Goal: Task Accomplishment & Management: Use online tool/utility

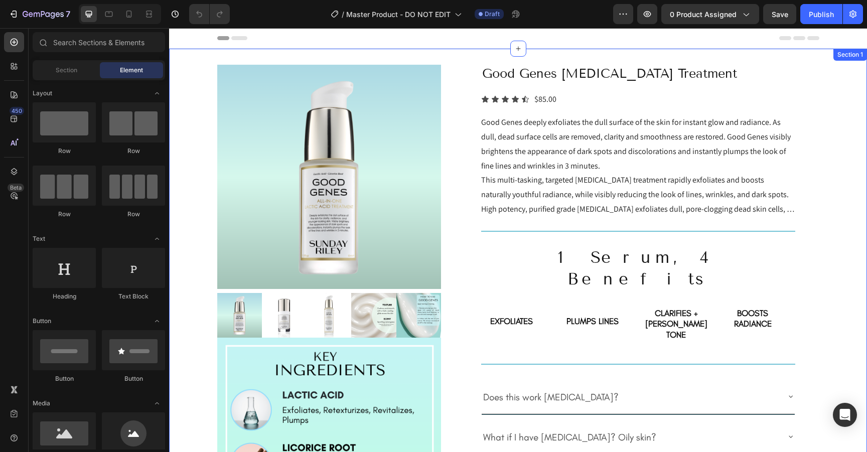
radio input "false"
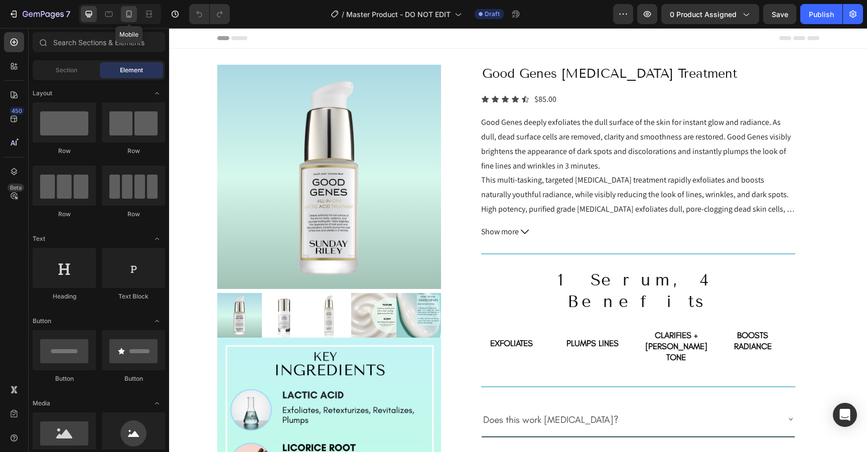
click at [129, 18] on icon at bounding box center [129, 14] width 10 height 10
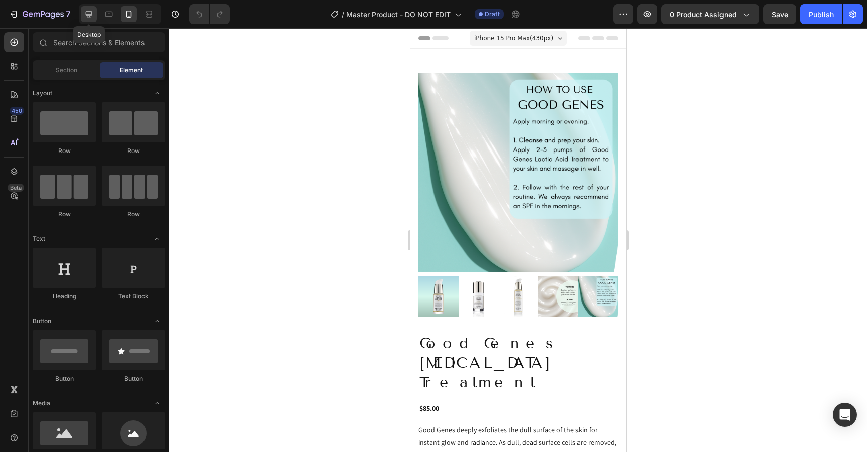
click at [89, 17] on icon at bounding box center [89, 14] width 7 height 7
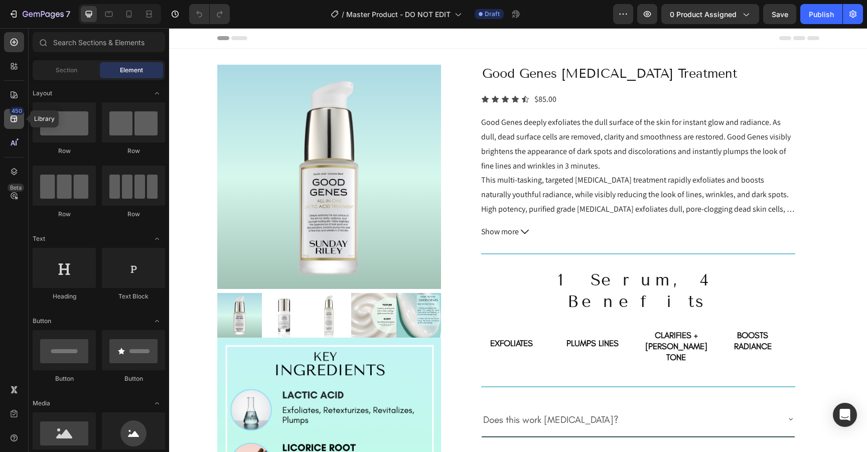
click at [14, 120] on icon at bounding box center [14, 119] width 10 height 10
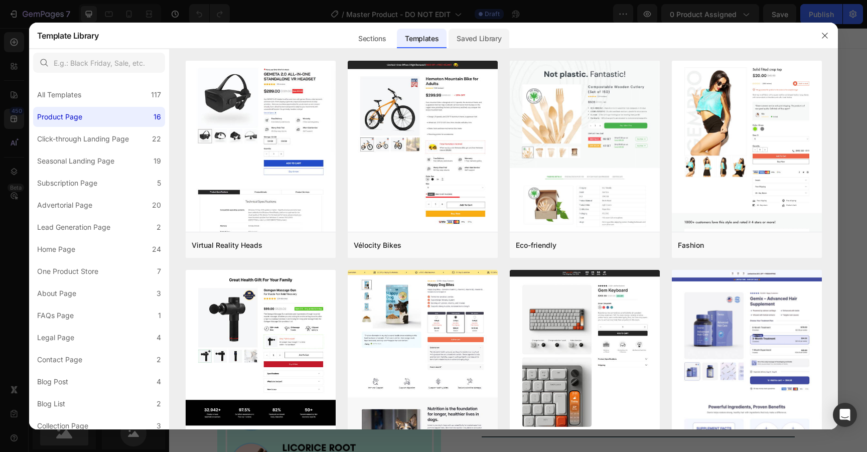
click at [474, 41] on div "Saved Library" at bounding box center [478, 39] width 61 height 20
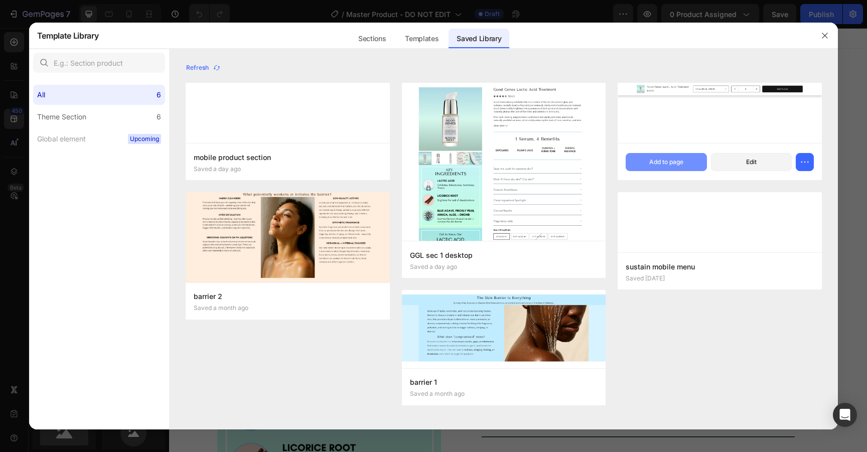
click at [677, 165] on div "Add to page" at bounding box center [666, 161] width 34 height 9
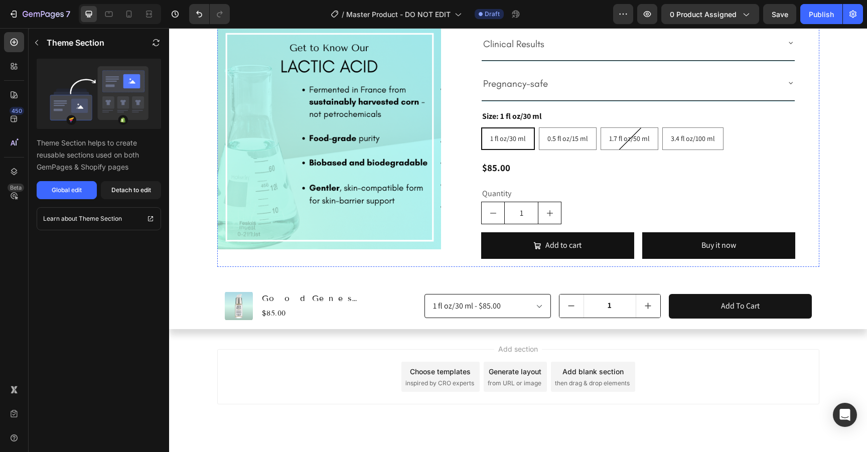
scroll to position [541, 0]
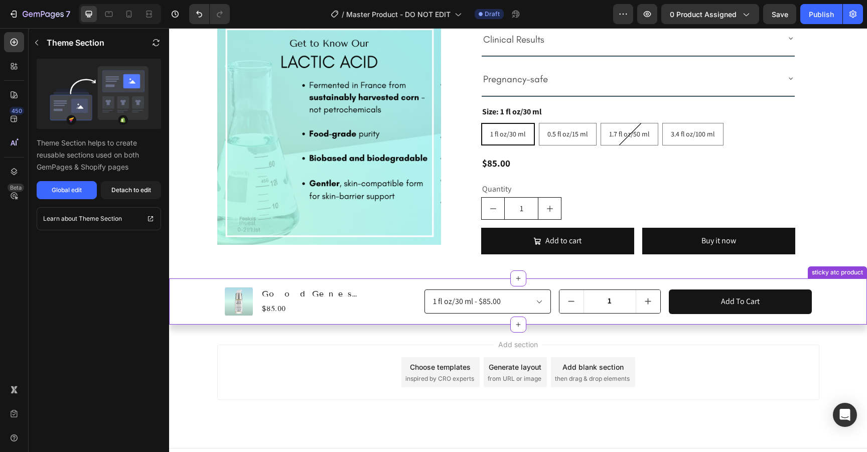
click at [182, 286] on div "Product Images Good Genes Lactic Acid Treatment Product Title $85.00 Product Pr…" at bounding box center [518, 301] width 698 height 42
click at [131, 190] on div "Detach to edit" at bounding box center [131, 190] width 40 height 9
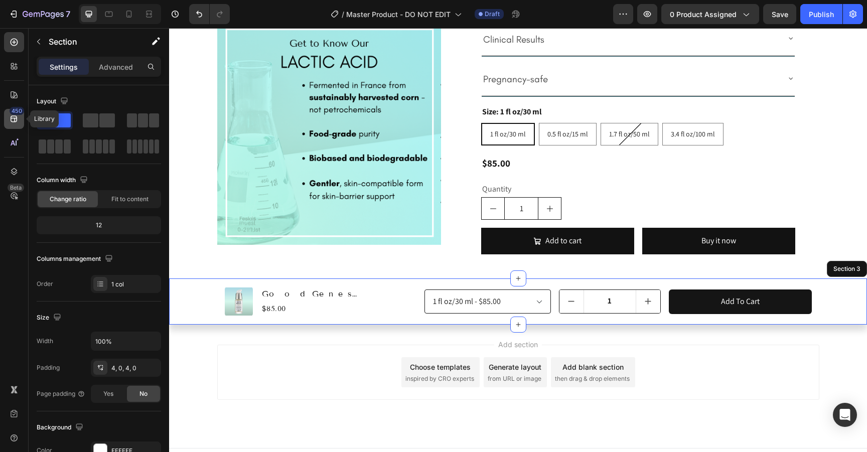
click at [12, 117] on icon at bounding box center [14, 119] width 7 height 7
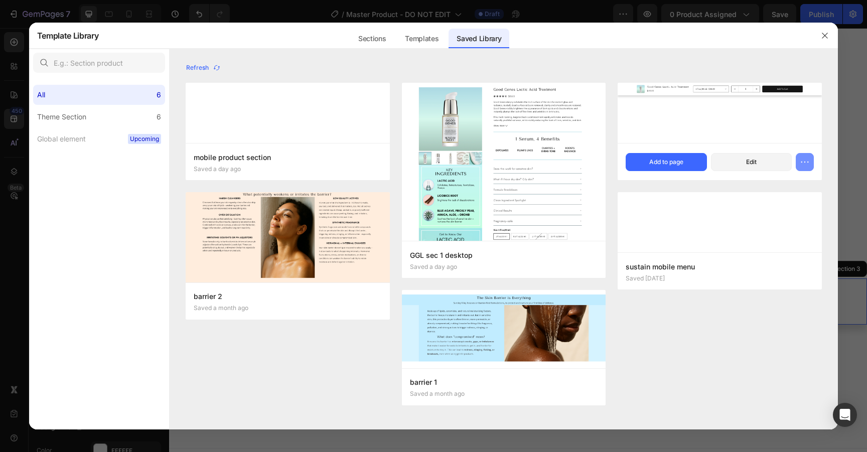
click at [811, 165] on button "button" at bounding box center [804, 162] width 18 height 18
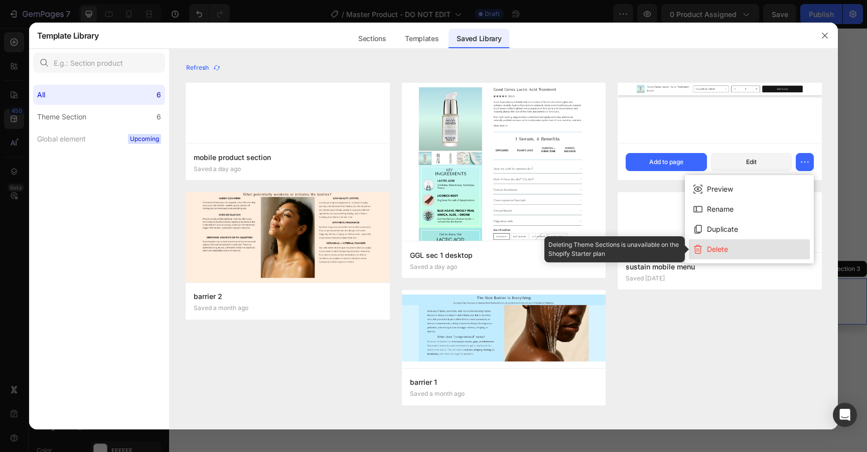
click at [734, 246] on button "Delete" at bounding box center [749, 249] width 121 height 20
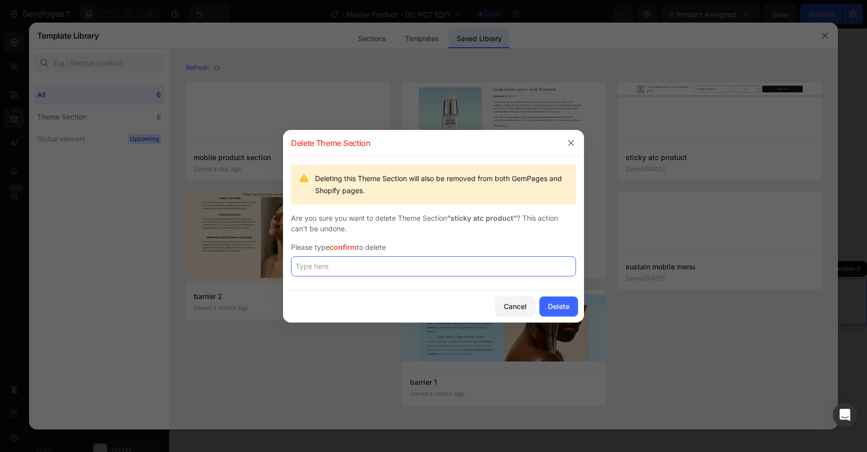
click at [408, 276] on input "text" at bounding box center [433, 266] width 285 height 20
type input "confirm"
click at [561, 303] on div "Delete" at bounding box center [559, 306] width 22 height 11
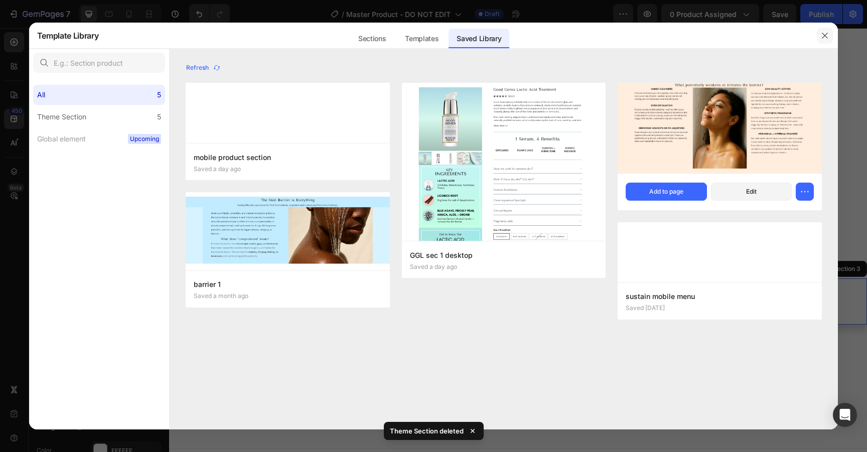
click at [822, 40] on button "button" at bounding box center [825, 36] width 16 height 16
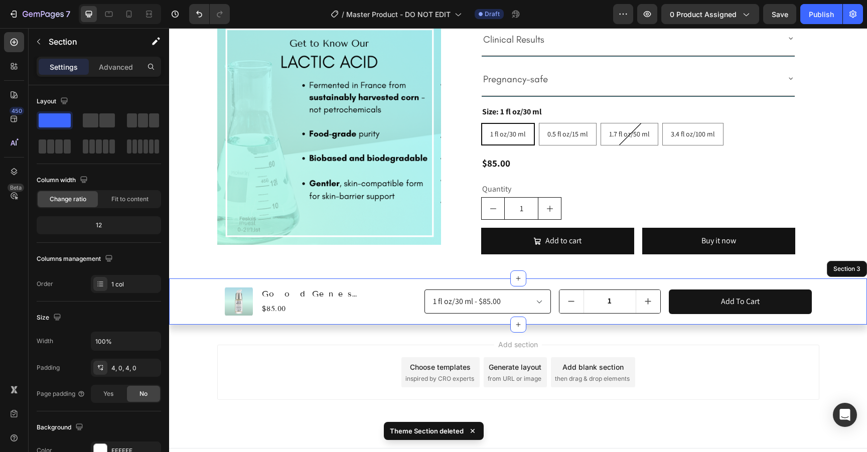
click at [178, 280] on div "Product Images Good Genes Lactic Acid Treatment Product Title $85.00 Product Pr…" at bounding box center [518, 301] width 698 height 42
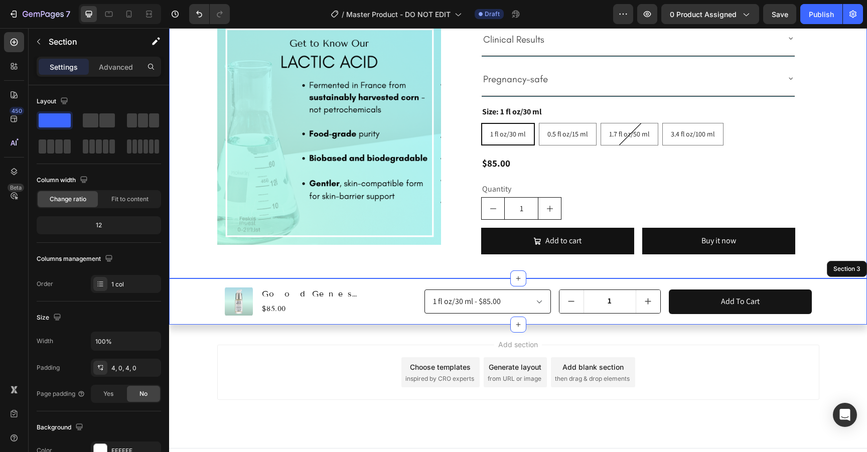
click at [186, 280] on div "Product Images Good Genes Lactic Acid Treatment Product Title $85.00 Product Pr…" at bounding box center [518, 301] width 698 height 42
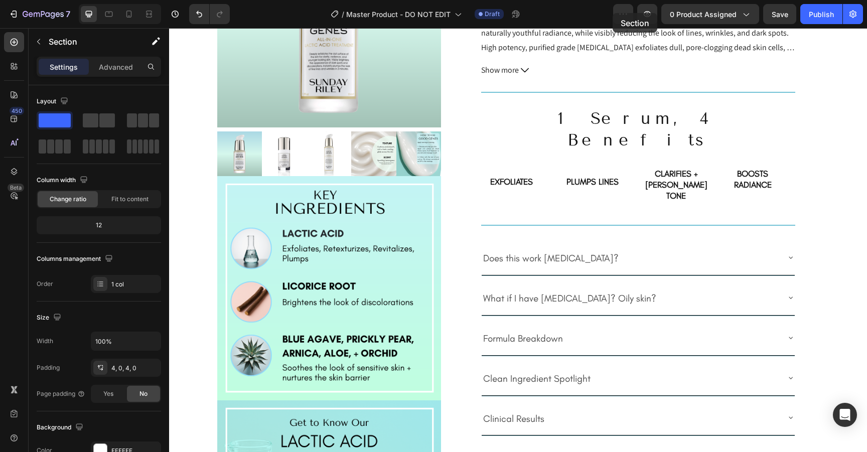
scroll to position [0, 0]
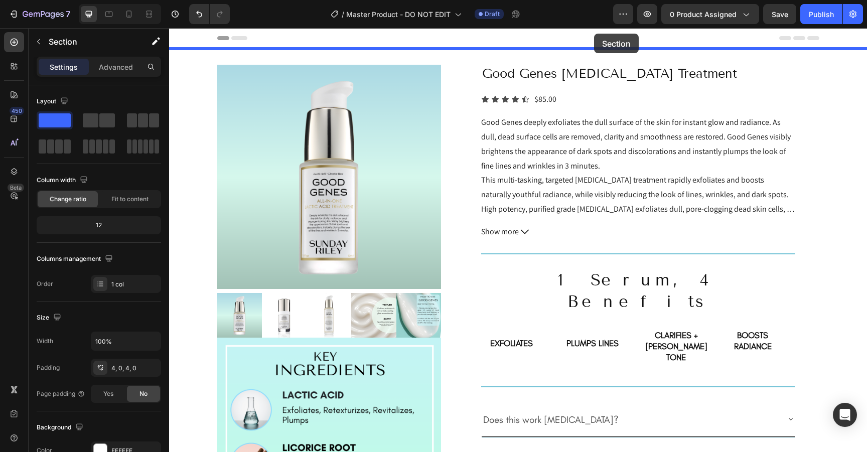
drag, startPoint x: 668, startPoint y: 254, endPoint x: 594, endPoint y: 34, distance: 232.2
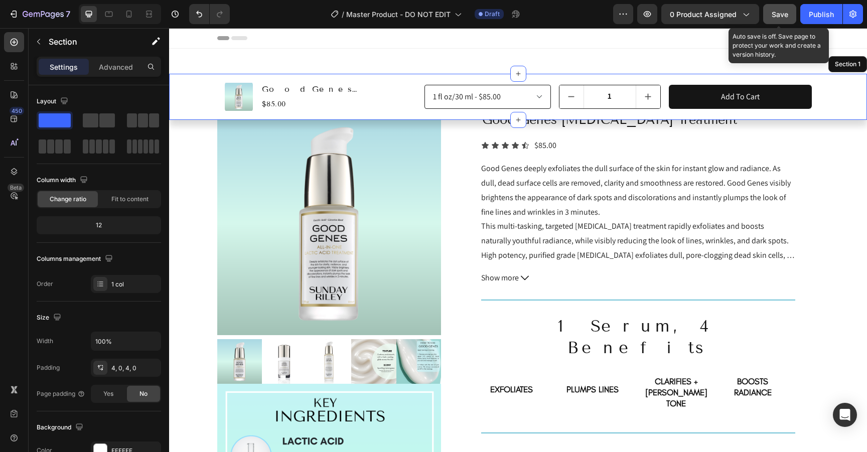
click at [783, 16] on span "Save" at bounding box center [779, 14] width 17 height 9
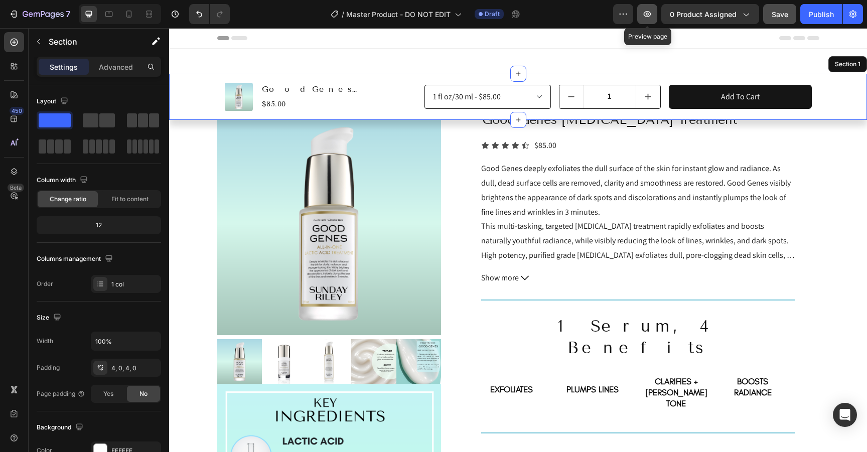
click at [646, 13] on icon "button" at bounding box center [647, 14] width 10 height 10
click at [293, 261] on img at bounding box center [329, 223] width 224 height 224
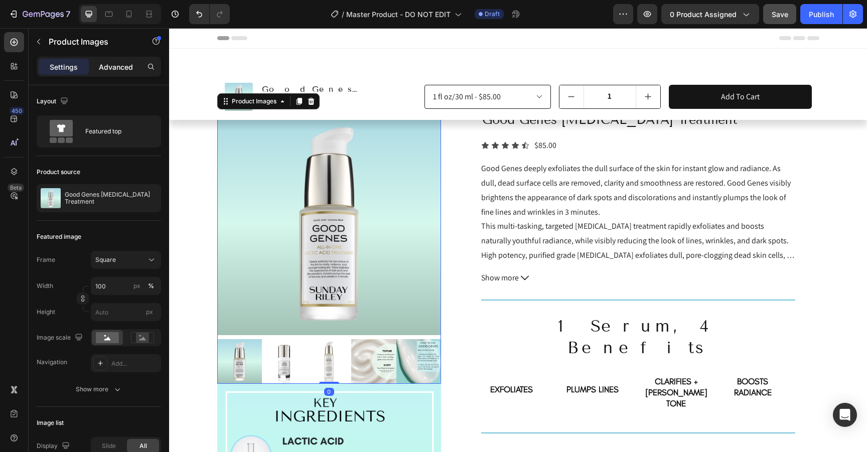
click at [105, 70] on p "Advanced" at bounding box center [116, 67] width 34 height 11
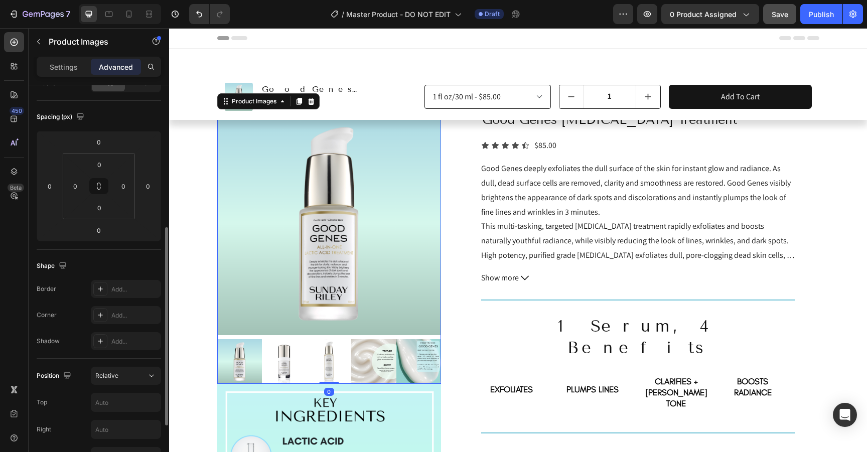
scroll to position [393, 0]
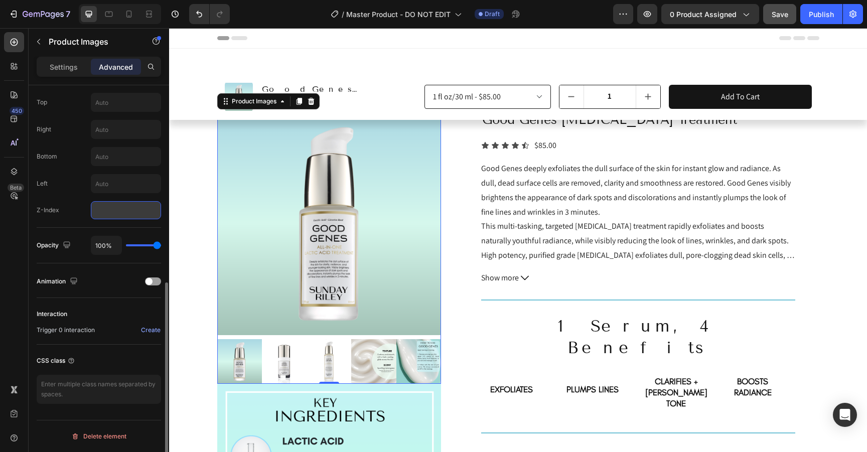
click at [116, 211] on input "number" at bounding box center [126, 210] width 70 height 18
type input "1"
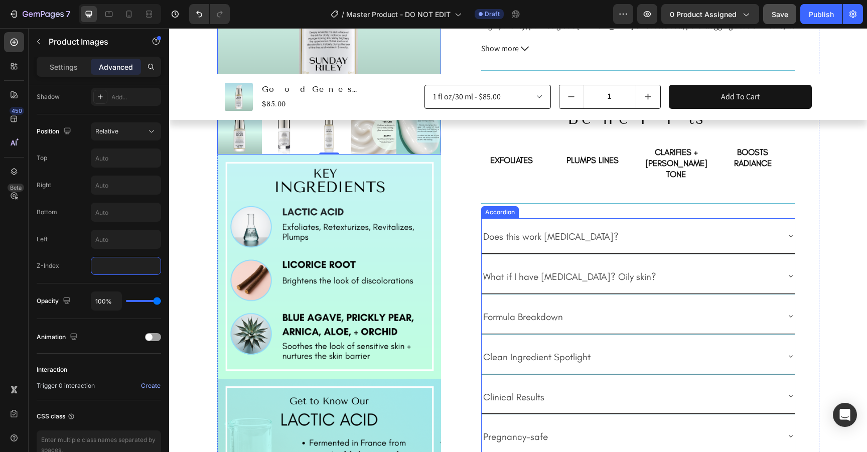
scroll to position [227, 0]
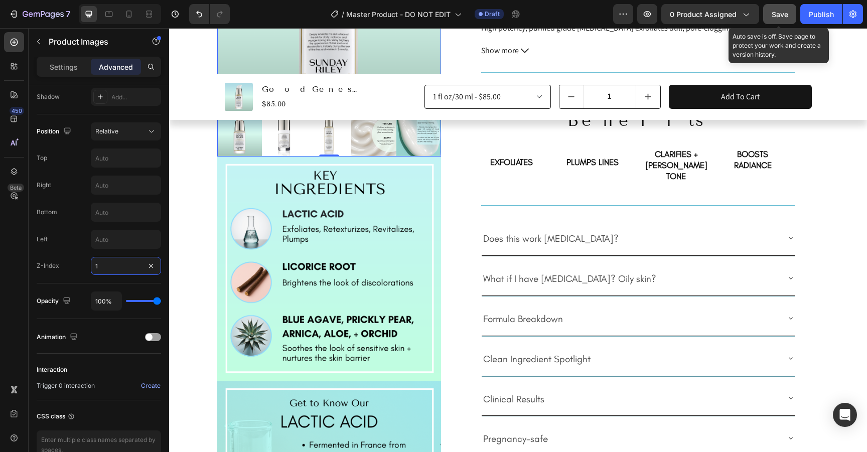
type input "1"
click at [775, 14] on span "Save" at bounding box center [779, 14] width 17 height 9
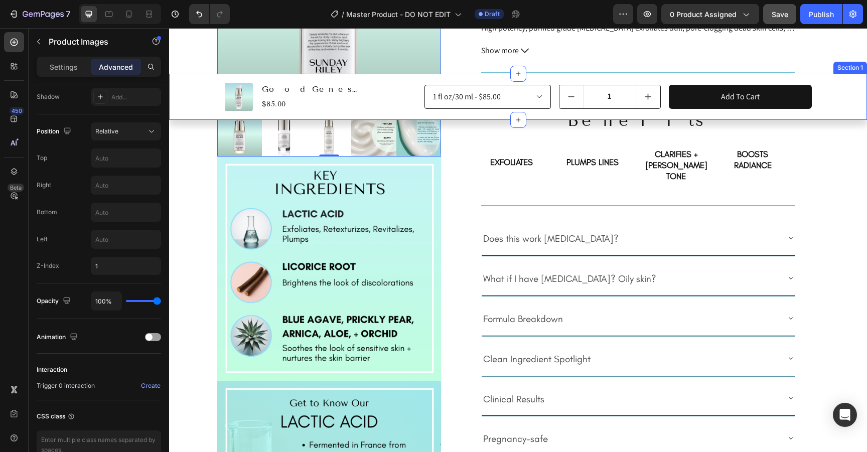
click at [177, 85] on div "Product Images Good Genes Lactic Acid Treatment Product Title $85.00 Product Pr…" at bounding box center [518, 97] width 698 height 42
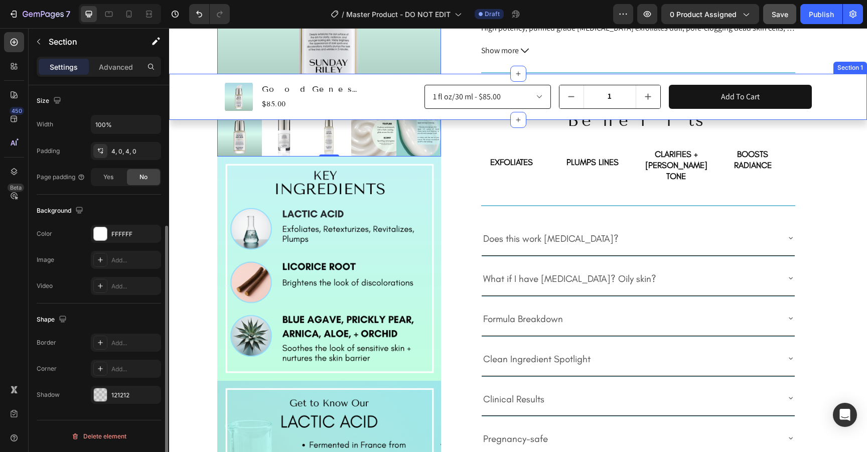
scroll to position [0, 0]
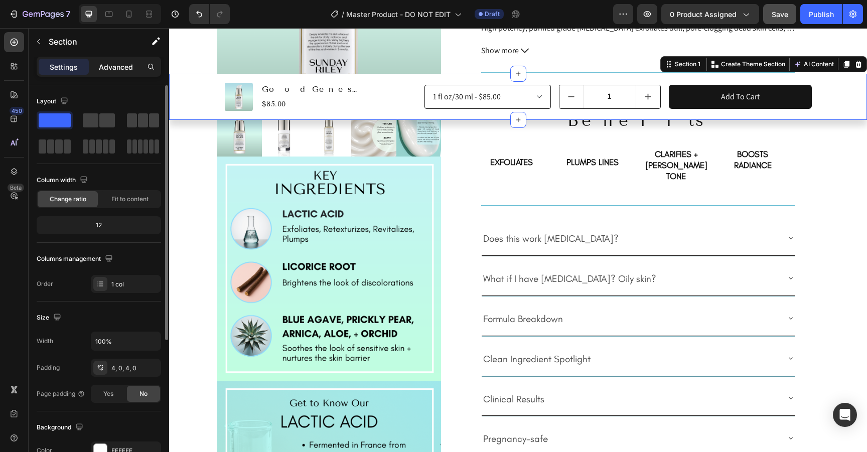
click at [109, 69] on p "Advanced" at bounding box center [116, 67] width 34 height 11
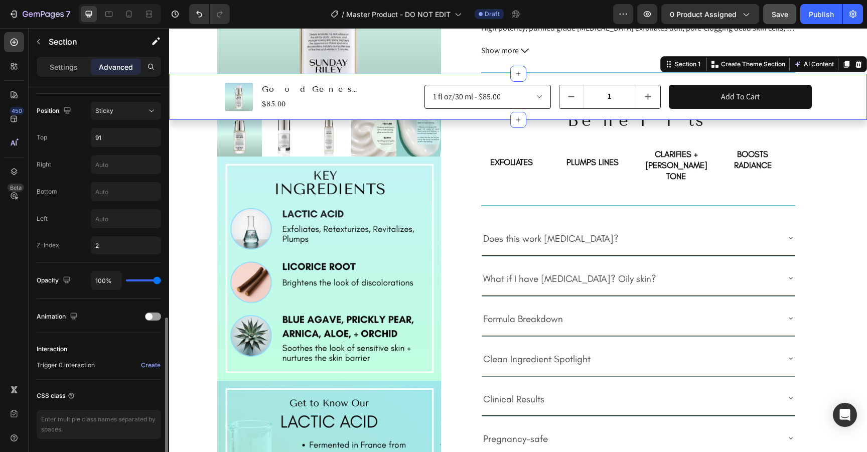
scroll to position [393, 0]
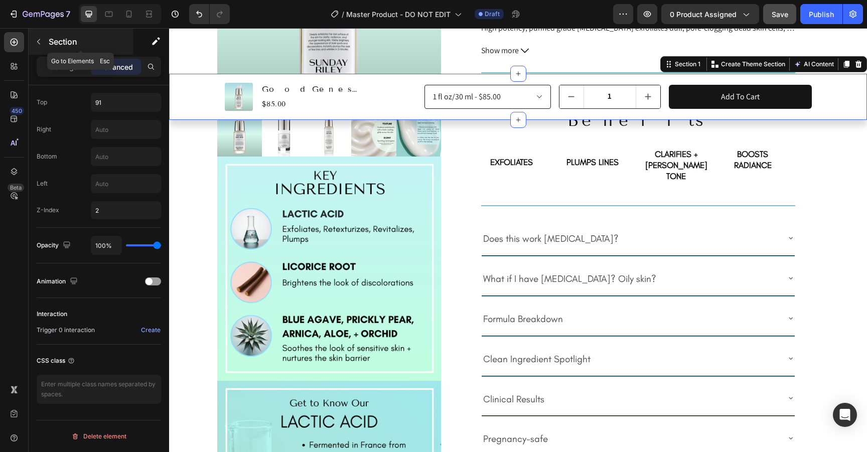
click at [42, 42] on icon "button" at bounding box center [39, 42] width 8 height 8
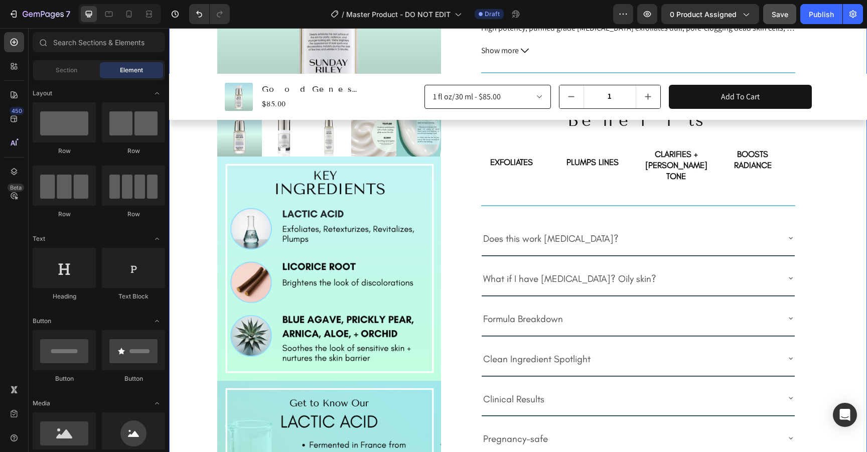
scroll to position [0, 0]
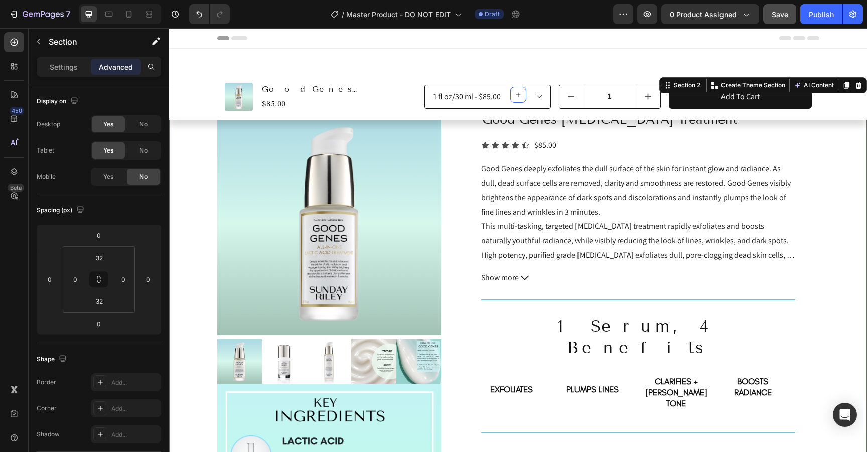
click at [609, 52] on div "Product Images Good Genes Lactic Acid Treatment Product Title $85.00 Product Pr…" at bounding box center [518, 457] width 698 height 817
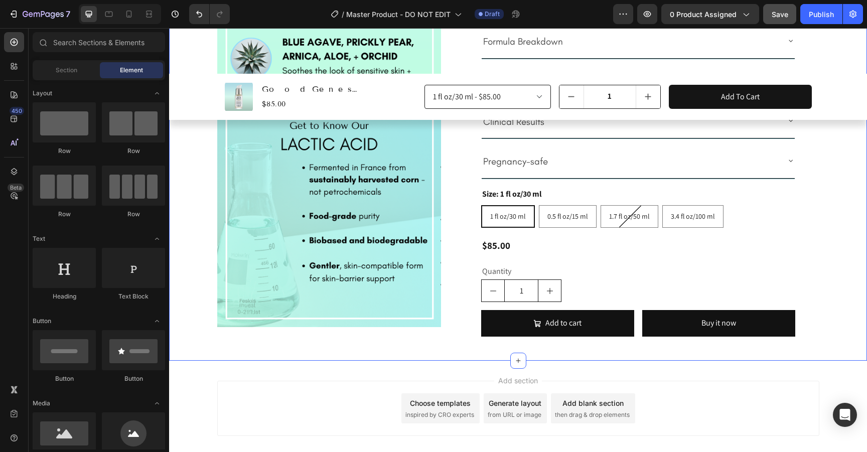
scroll to position [541, 0]
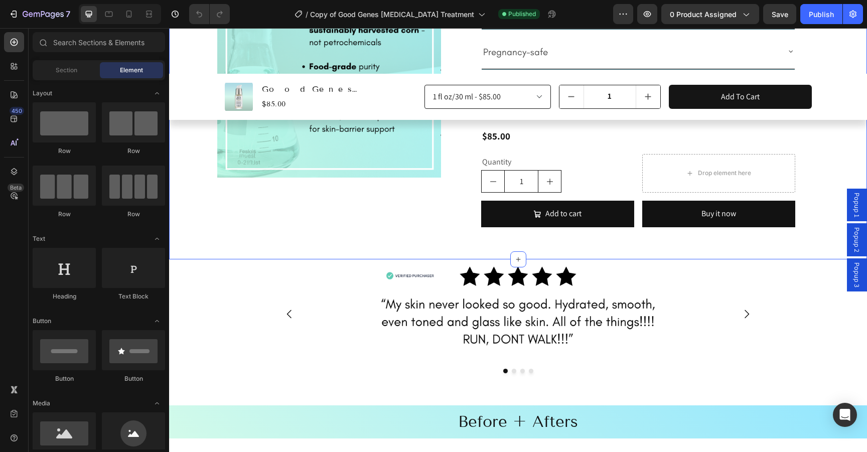
scroll to position [641, 0]
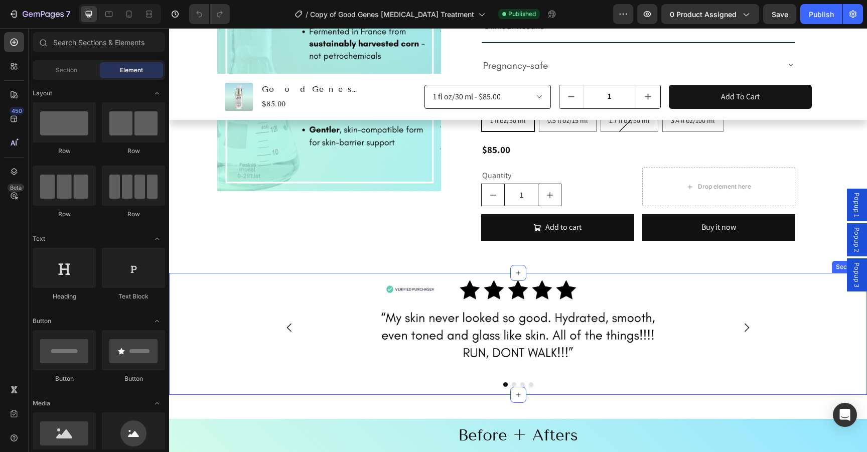
click at [191, 273] on div "Image Image Image Image Carousel" at bounding box center [518, 334] width 698 height 122
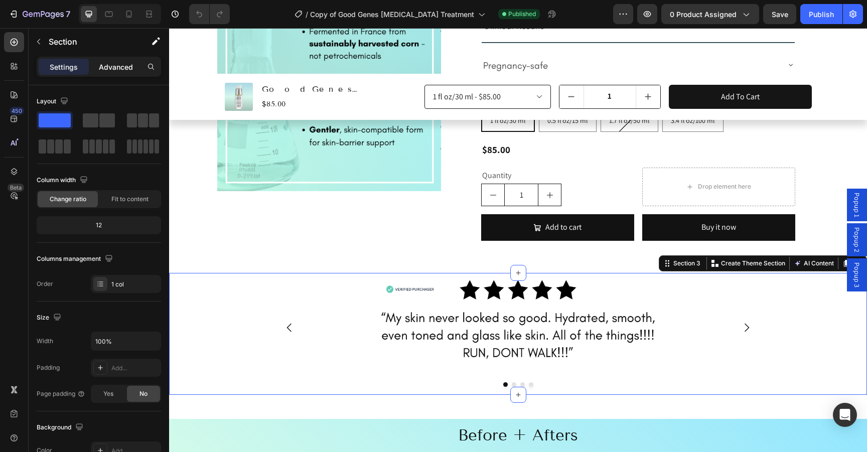
click at [114, 70] on p "Advanced" at bounding box center [116, 67] width 34 height 11
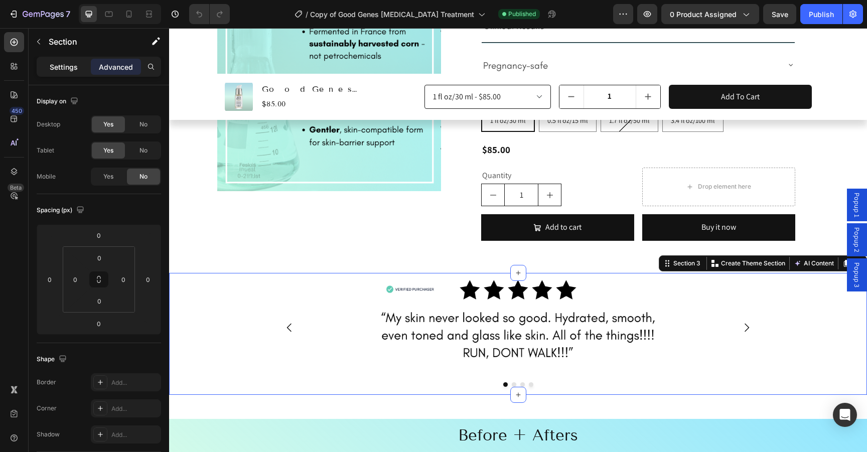
click at [67, 70] on p "Settings" at bounding box center [64, 67] width 28 height 11
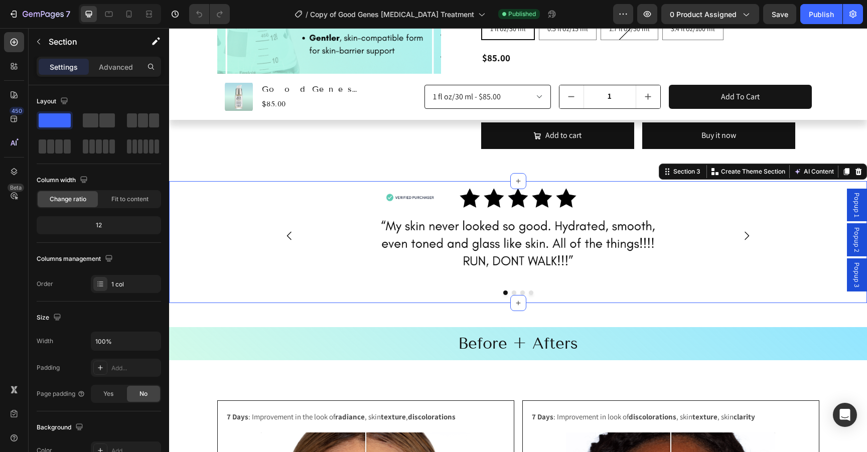
scroll to position [771, 0]
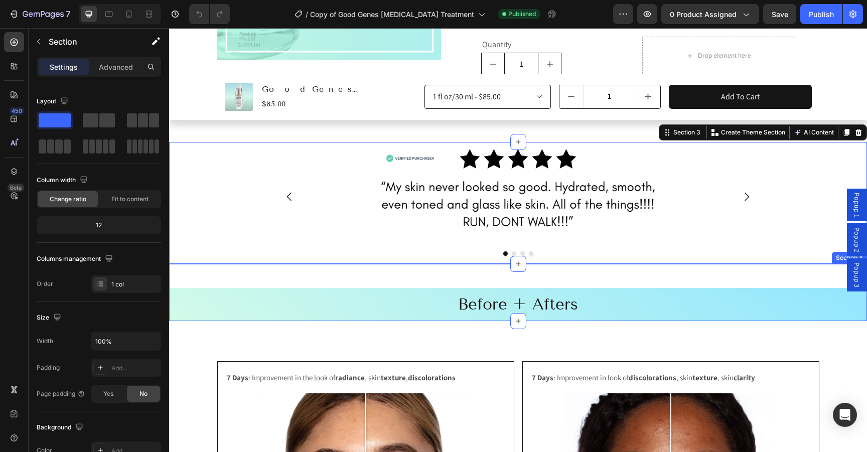
click at [181, 264] on div "Row Before + Afters Heading" at bounding box center [518, 292] width 698 height 57
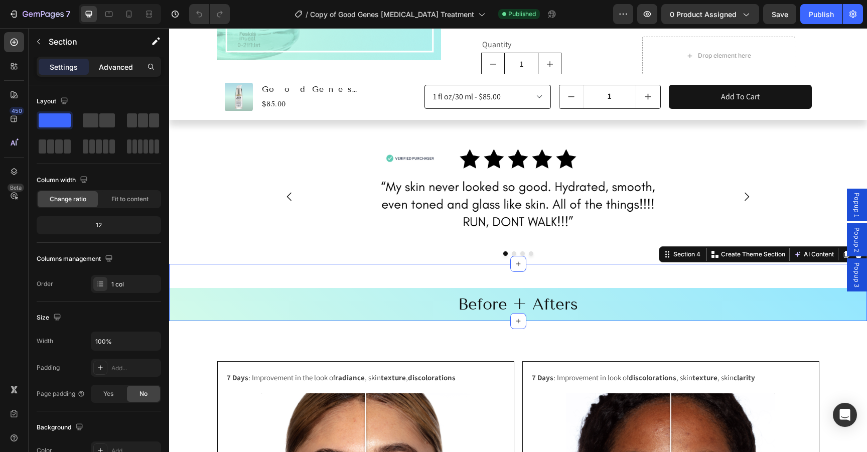
click at [112, 64] on p "Advanced" at bounding box center [116, 67] width 34 height 11
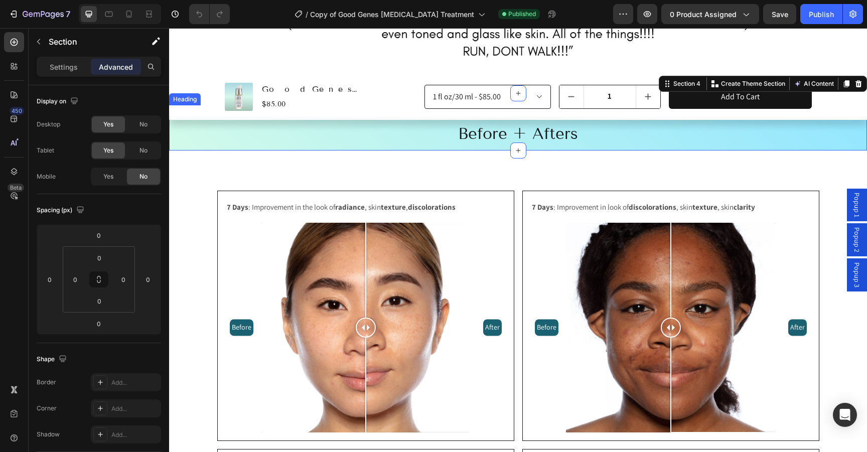
scroll to position [916, 0]
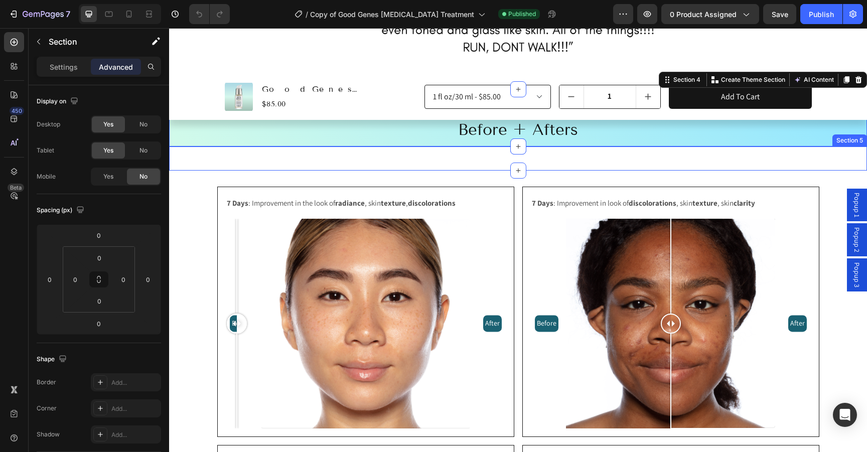
click at [180, 158] on div "Image Row Title Line Section 5" at bounding box center [518, 158] width 698 height 24
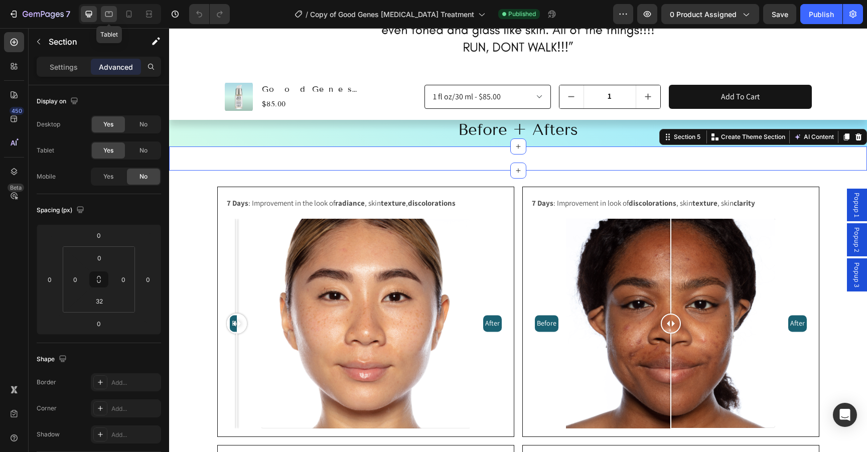
click at [110, 17] on icon at bounding box center [109, 14] width 10 height 10
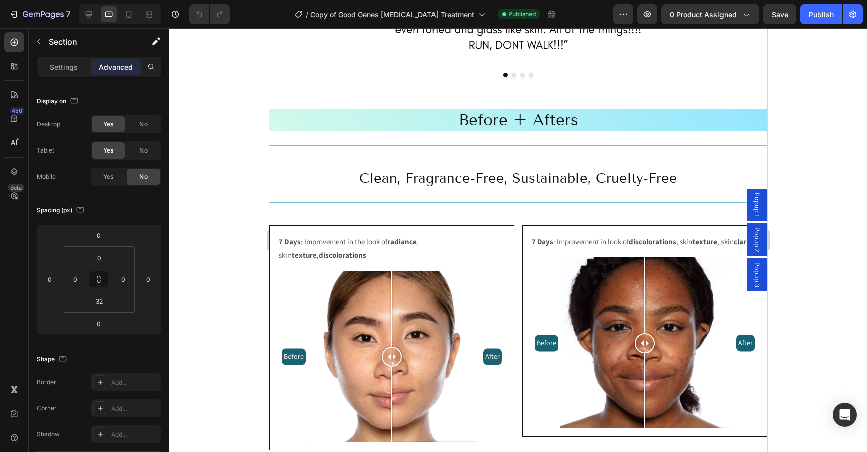
scroll to position [1063, 0]
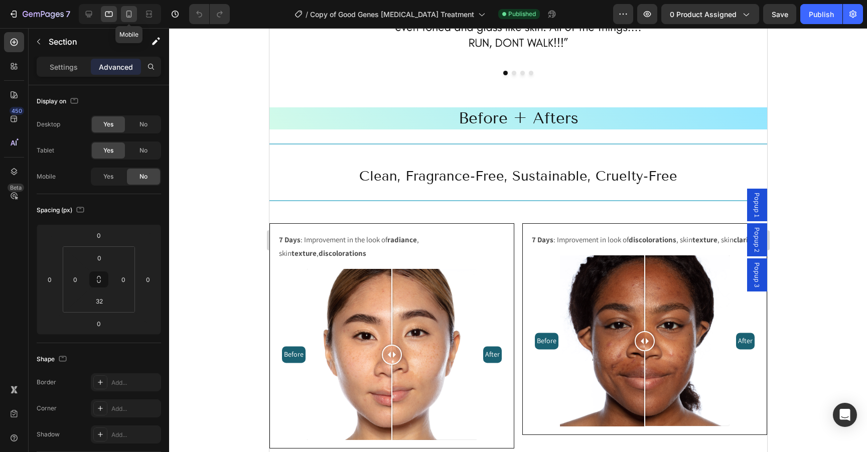
click at [131, 16] on icon at bounding box center [129, 14] width 10 height 10
type input "32"
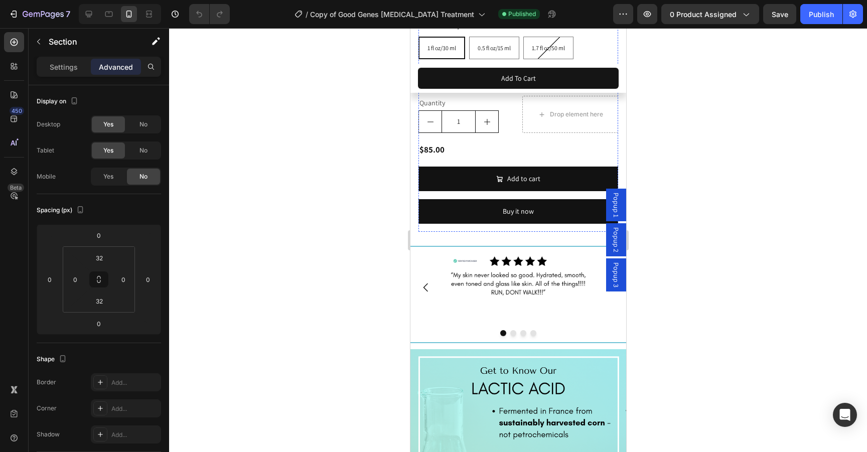
scroll to position [1036, 0]
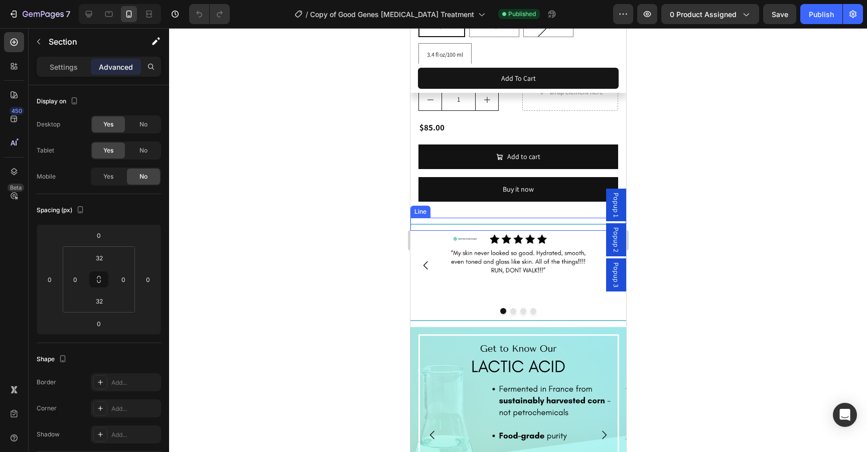
click at [432, 218] on div "Title Line" at bounding box center [518, 224] width 216 height 13
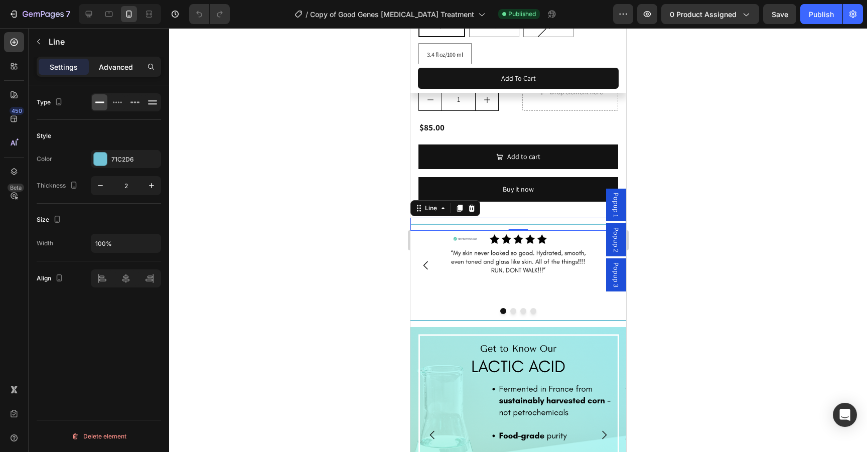
click at [124, 71] on p "Advanced" at bounding box center [116, 67] width 34 height 11
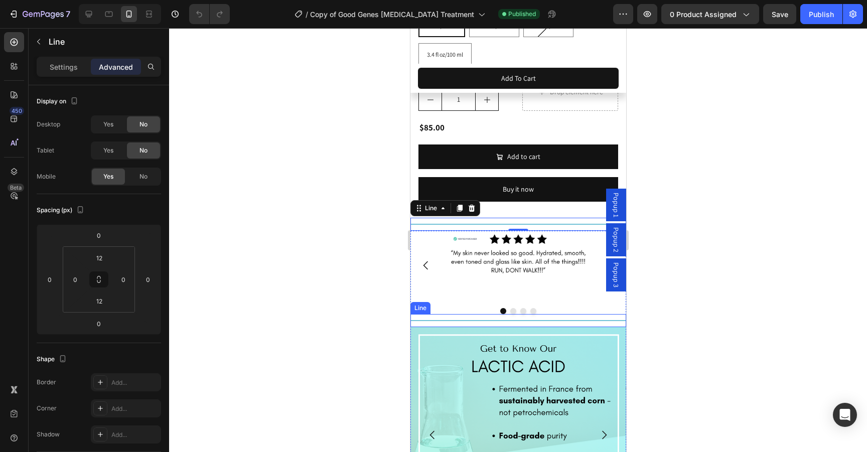
click at [475, 314] on div "Title Line" at bounding box center [518, 320] width 216 height 13
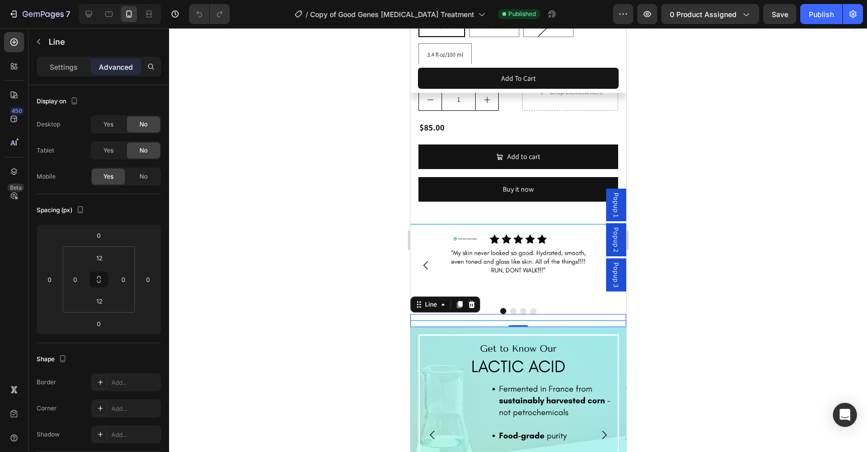
click at [732, 242] on div at bounding box center [518, 240] width 698 height 424
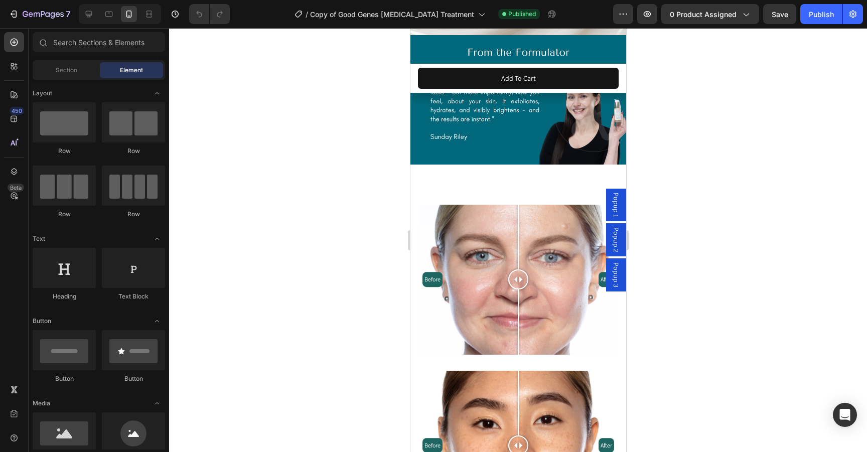
scroll to position [1746, 0]
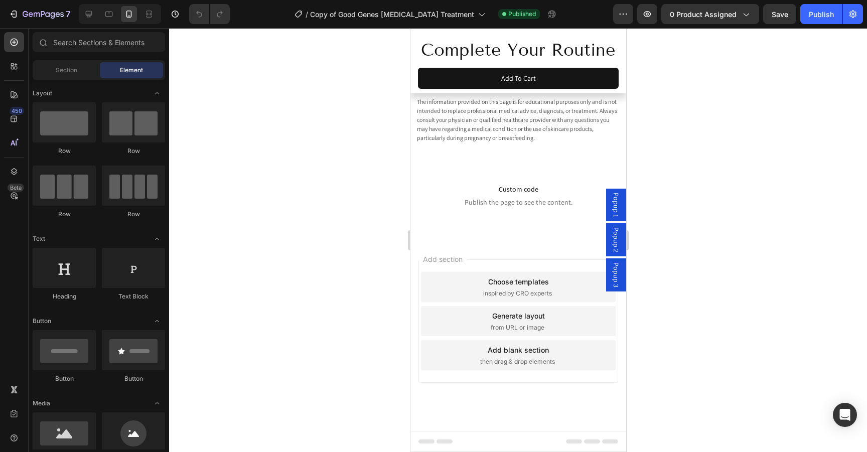
select select "552082345361015983"
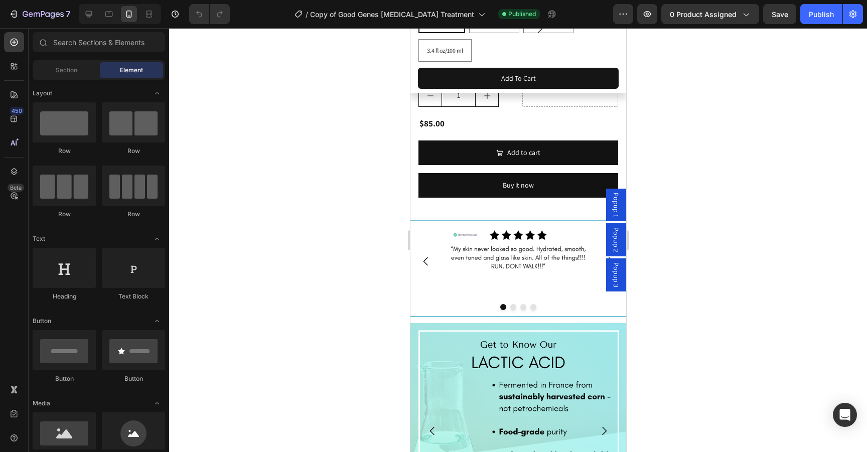
scroll to position [1039, 0]
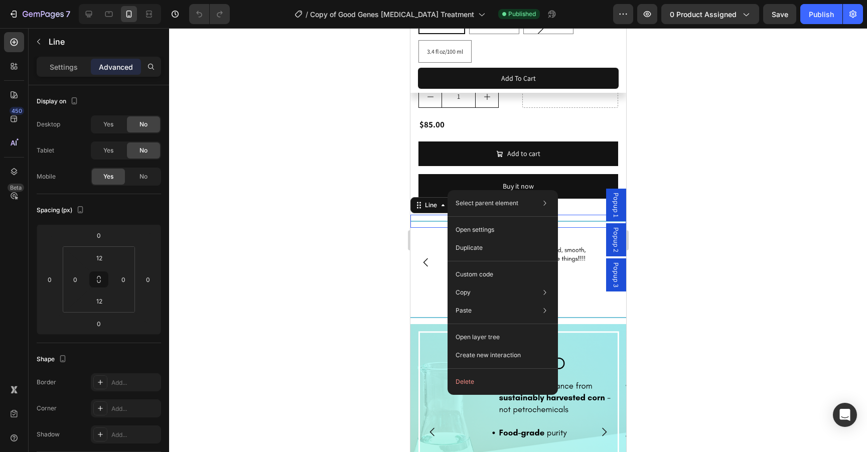
click at [441, 215] on div "Title Line 0" at bounding box center [518, 221] width 216 height 13
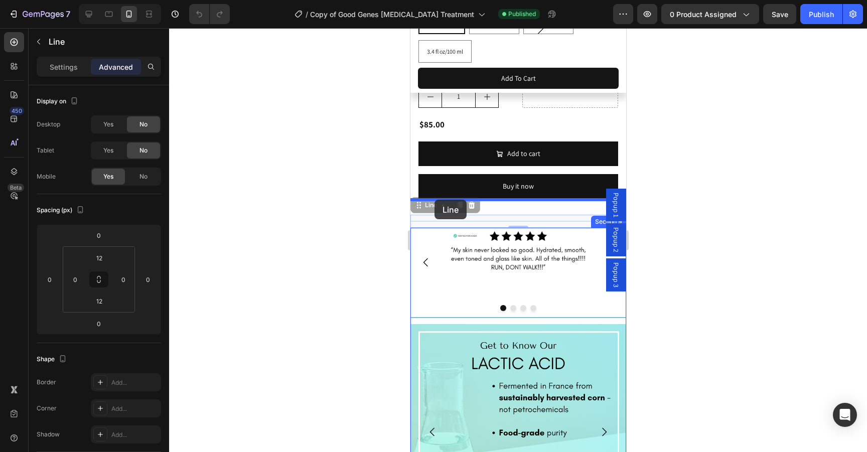
drag, startPoint x: 419, startPoint y: 177, endPoint x: 434, endPoint y: 200, distance: 27.5
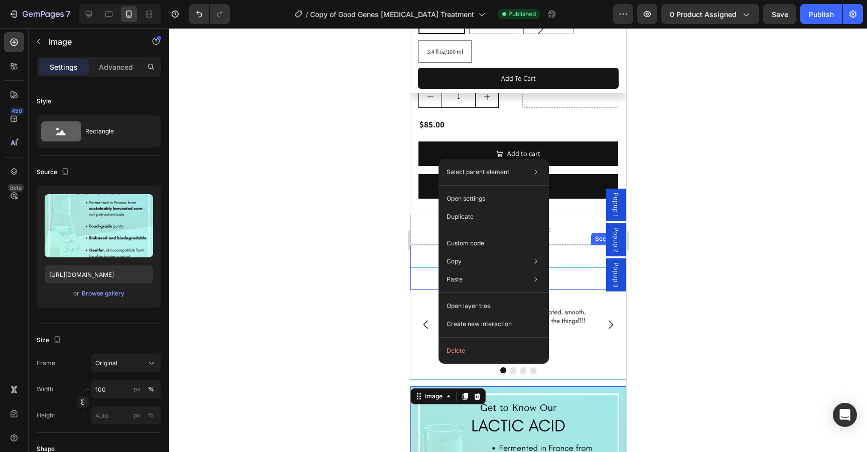
click at [429, 248] on div "Title Line Section 9" at bounding box center [518, 267] width 216 height 45
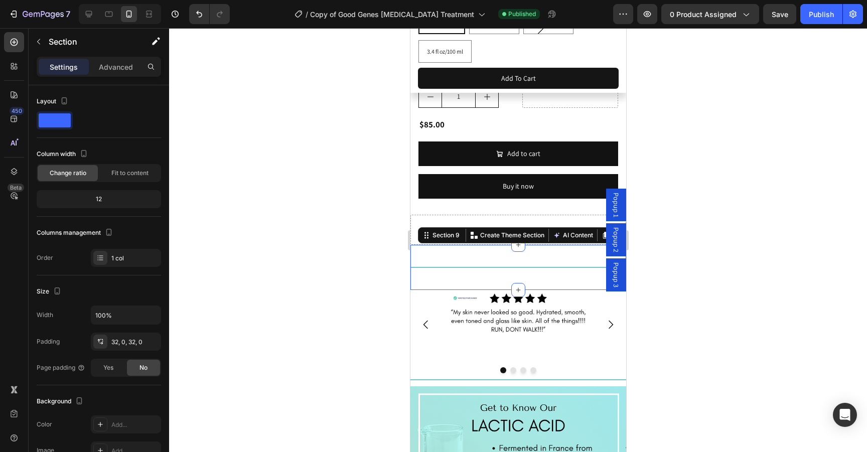
click at [720, 285] on div at bounding box center [518, 240] width 698 height 424
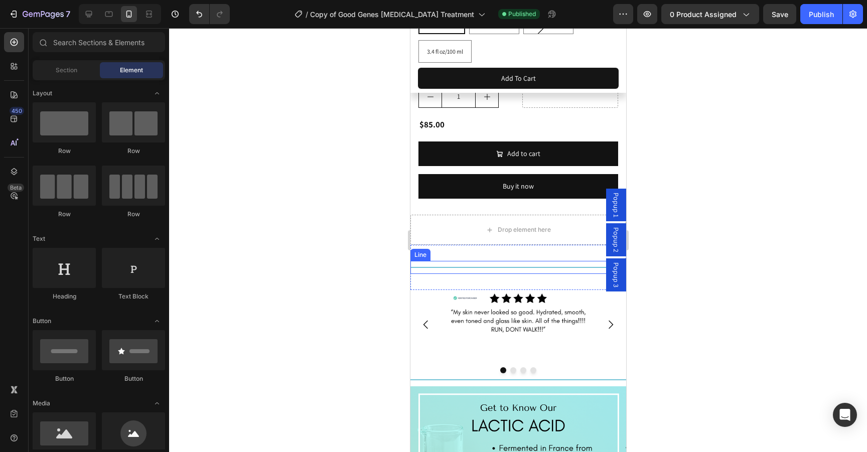
click at [447, 261] on div "Title Line" at bounding box center [518, 267] width 216 height 13
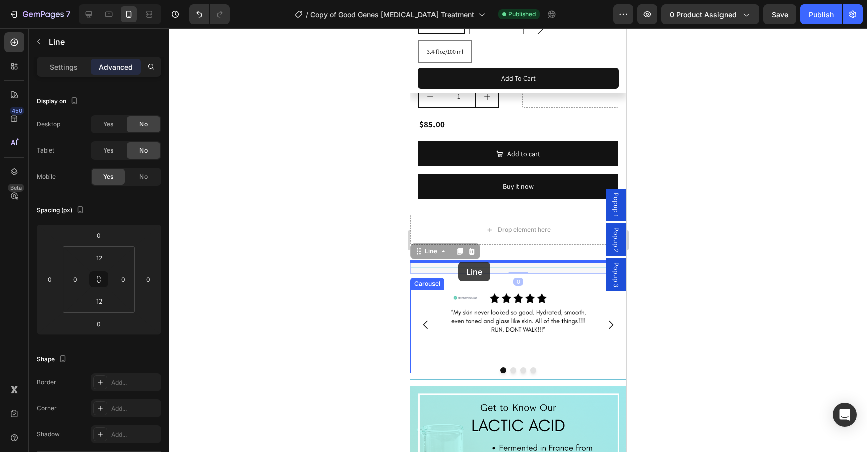
drag, startPoint x: 420, startPoint y: 224, endPoint x: 457, endPoint y: 262, distance: 53.2
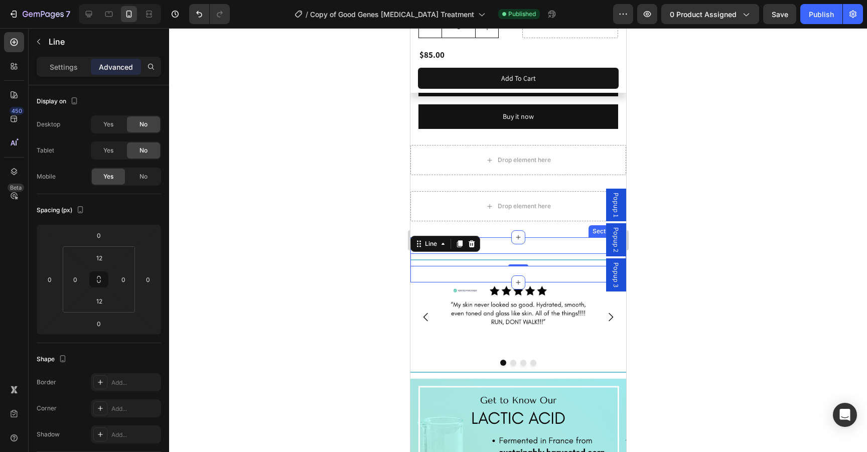
scroll to position [1130, 0]
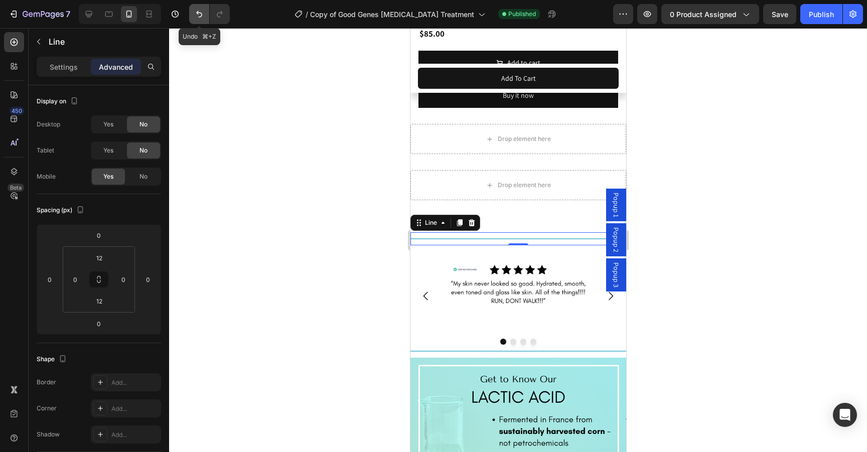
click at [196, 19] on icon "Undo/Redo" at bounding box center [199, 14] width 10 height 10
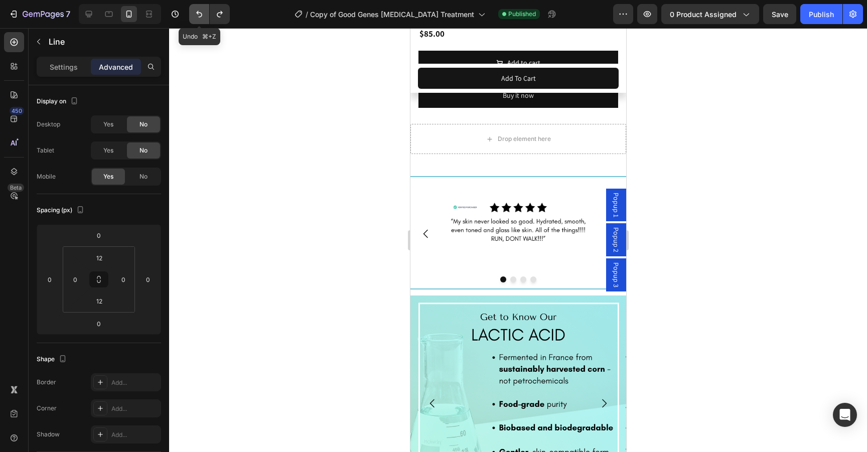
click at [196, 19] on icon "Undo/Redo" at bounding box center [199, 14] width 10 height 10
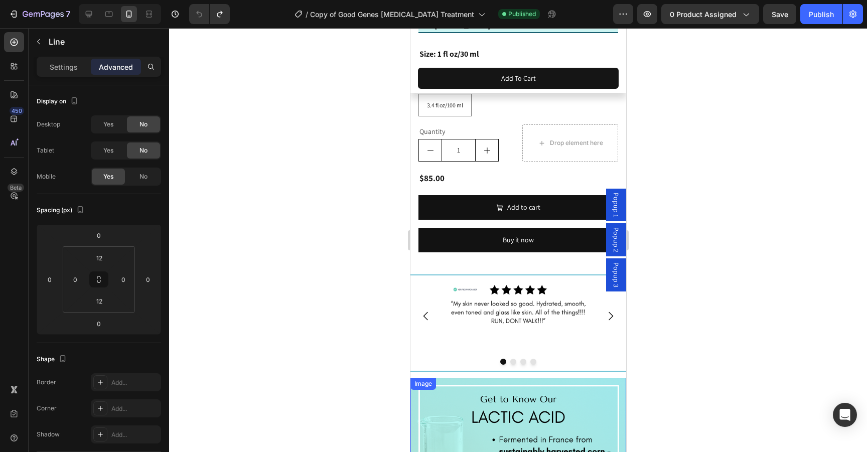
scroll to position [942, 0]
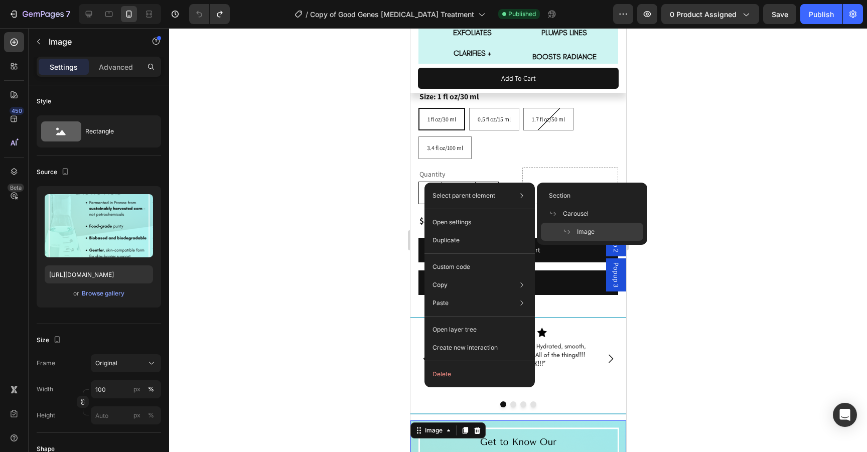
click at [707, 321] on div at bounding box center [518, 240] width 698 height 424
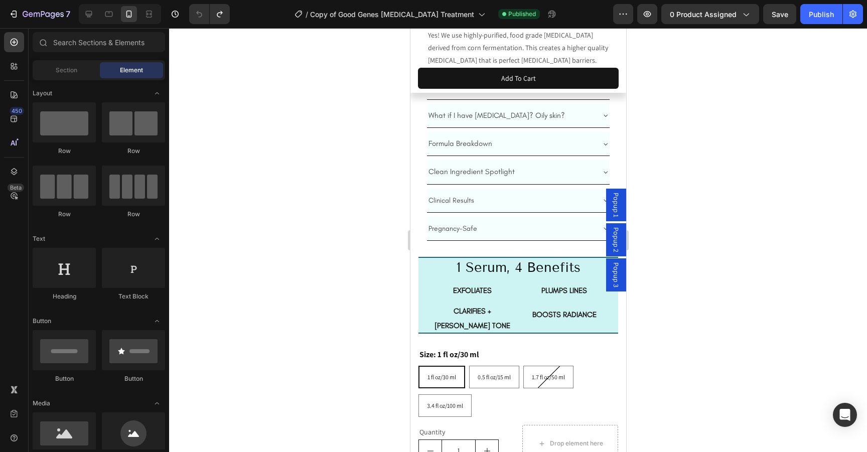
scroll to position [0, 0]
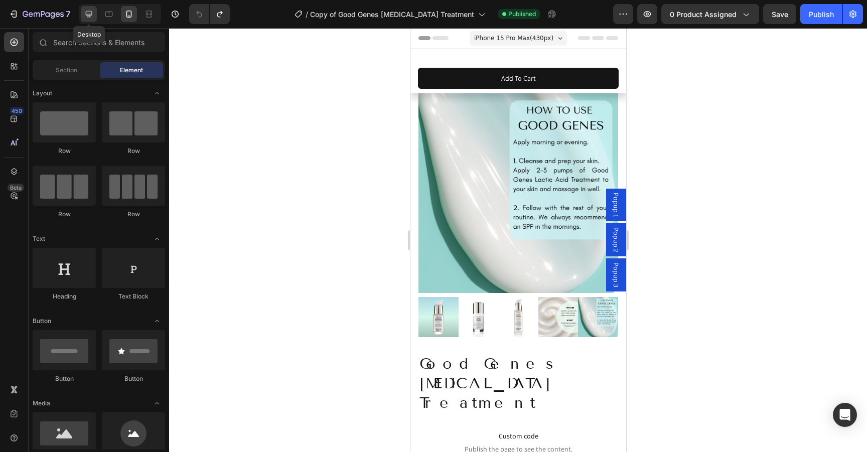
click at [90, 13] on icon at bounding box center [89, 14] width 10 height 10
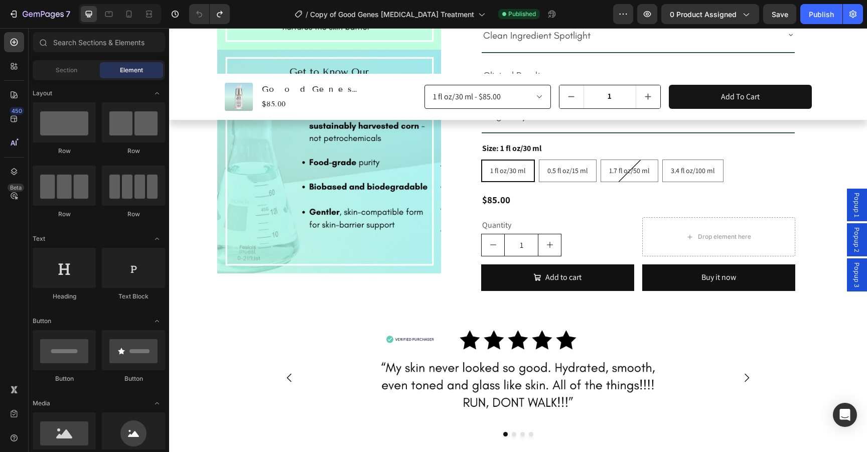
scroll to position [542, 0]
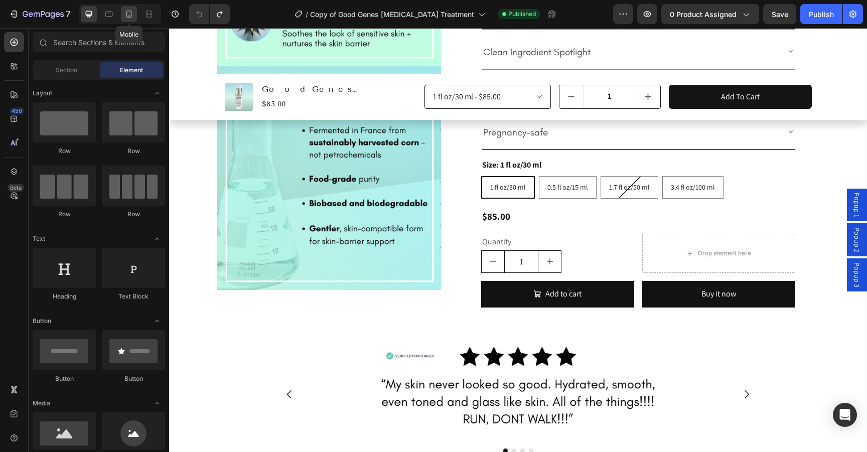
click at [128, 15] on icon at bounding box center [129, 14] width 10 height 10
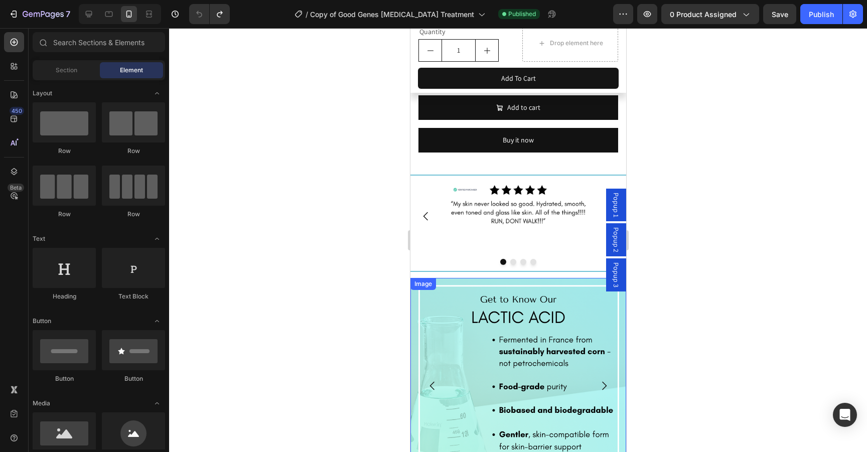
scroll to position [1165, 0]
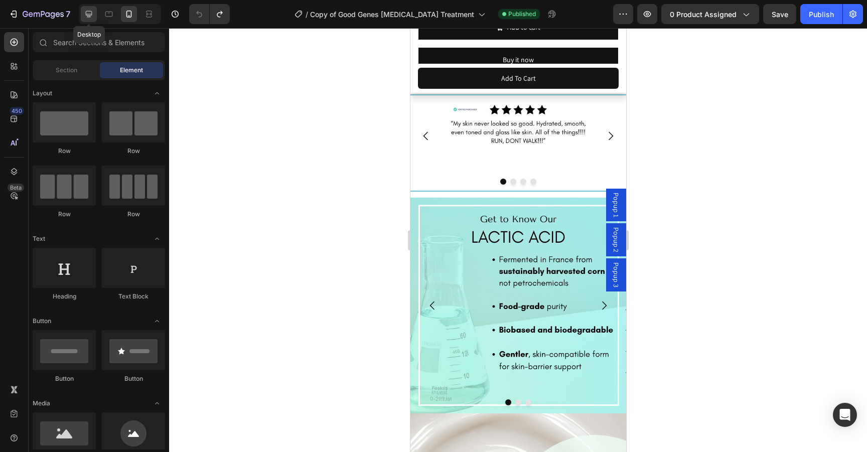
click at [90, 13] on icon at bounding box center [89, 14] width 10 height 10
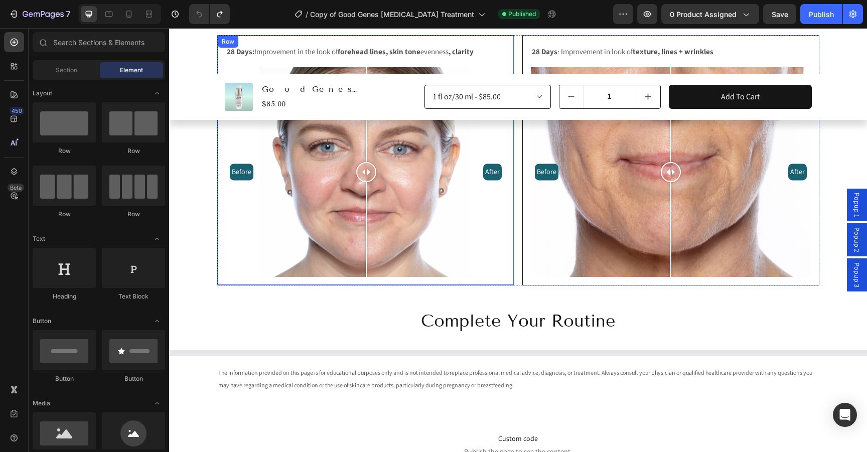
select select "552082345361015983"
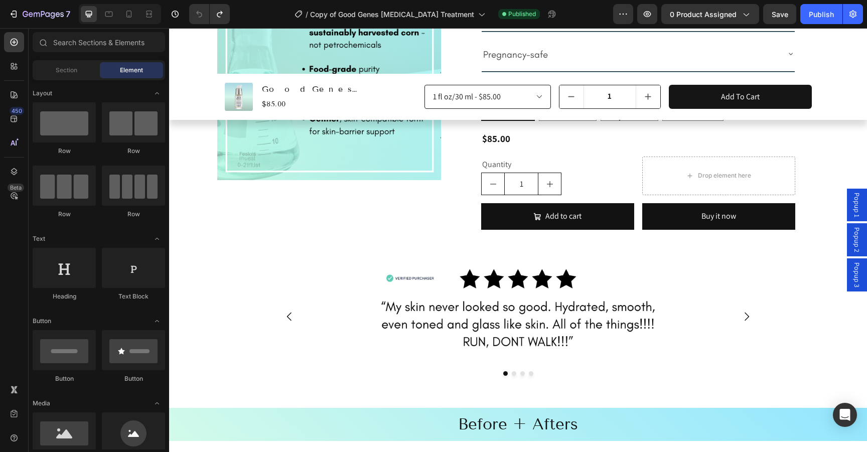
scroll to position [649, 0]
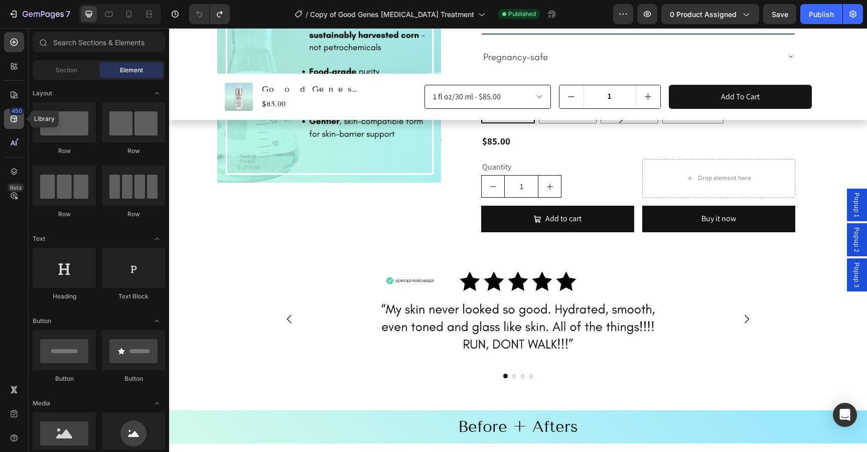
click at [14, 122] on icon at bounding box center [14, 119] width 10 height 10
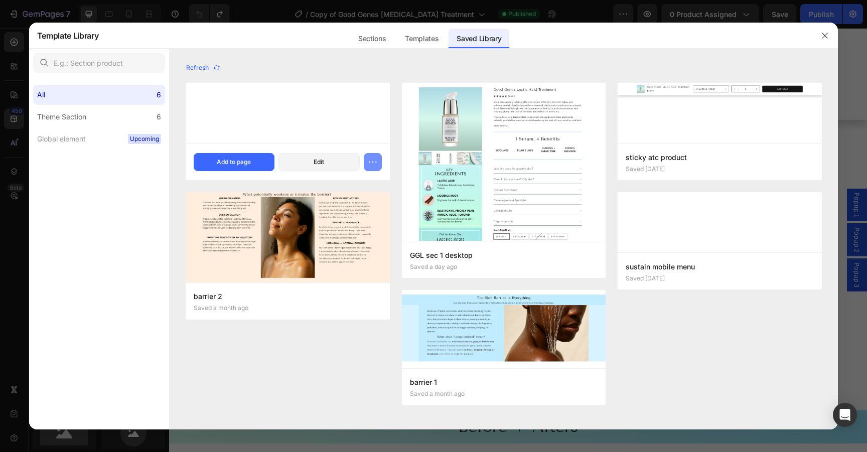
click at [372, 161] on icon "button" at bounding box center [373, 162] width 10 height 10
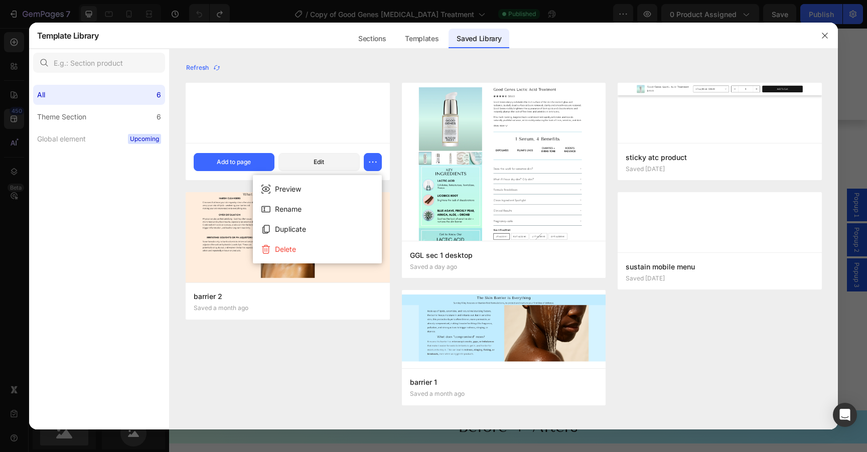
click at [695, 375] on div "mobile product section Saved a day ago Add to page Edit barrier 2 Saved a month…" at bounding box center [504, 250] width 636 height 335
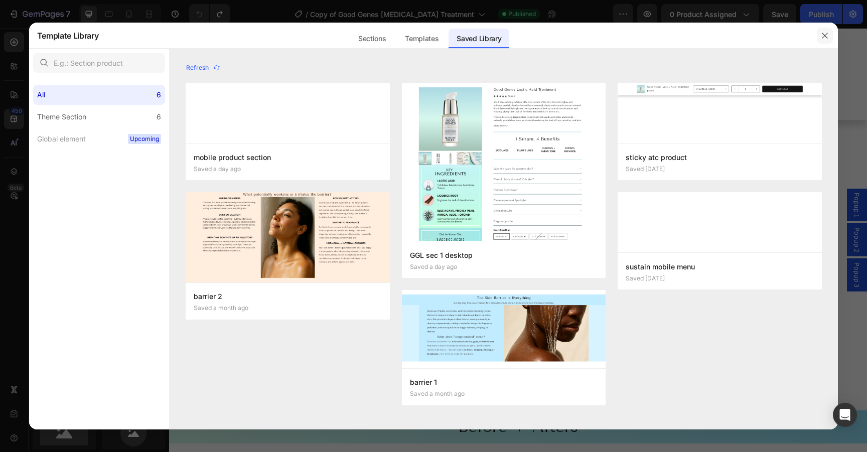
click at [827, 33] on icon "button" at bounding box center [825, 36] width 6 height 6
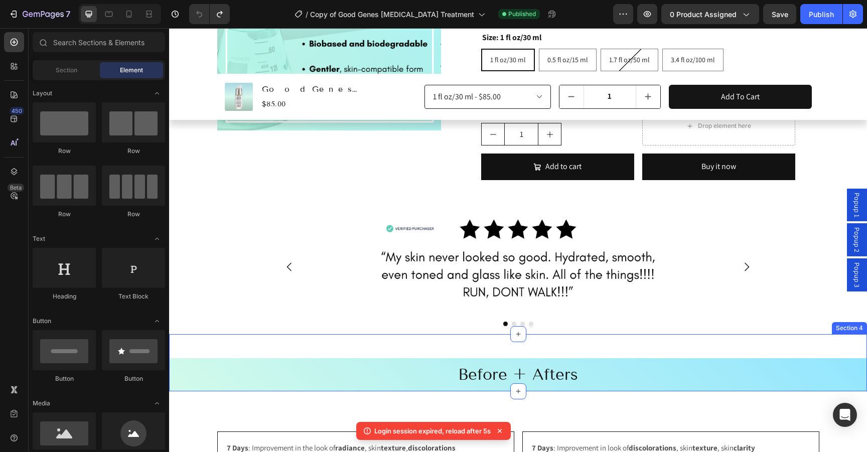
scroll to position [700, 0]
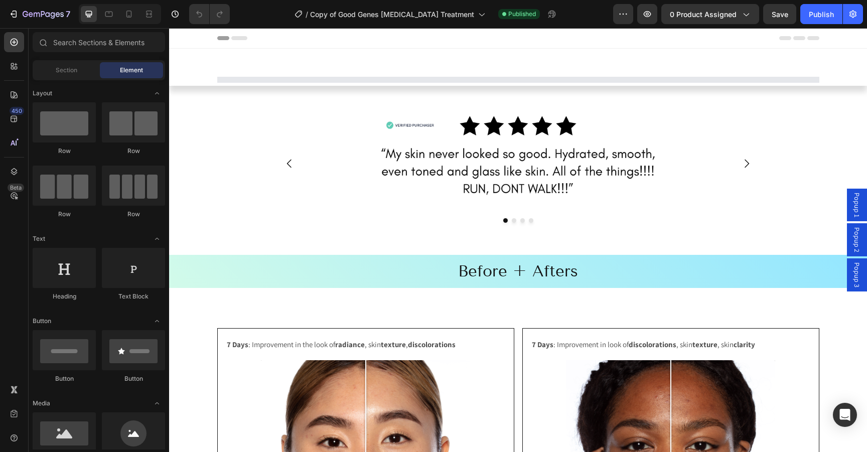
select select "552082345361015983"
